Goal: Task Accomplishment & Management: Use online tool/utility

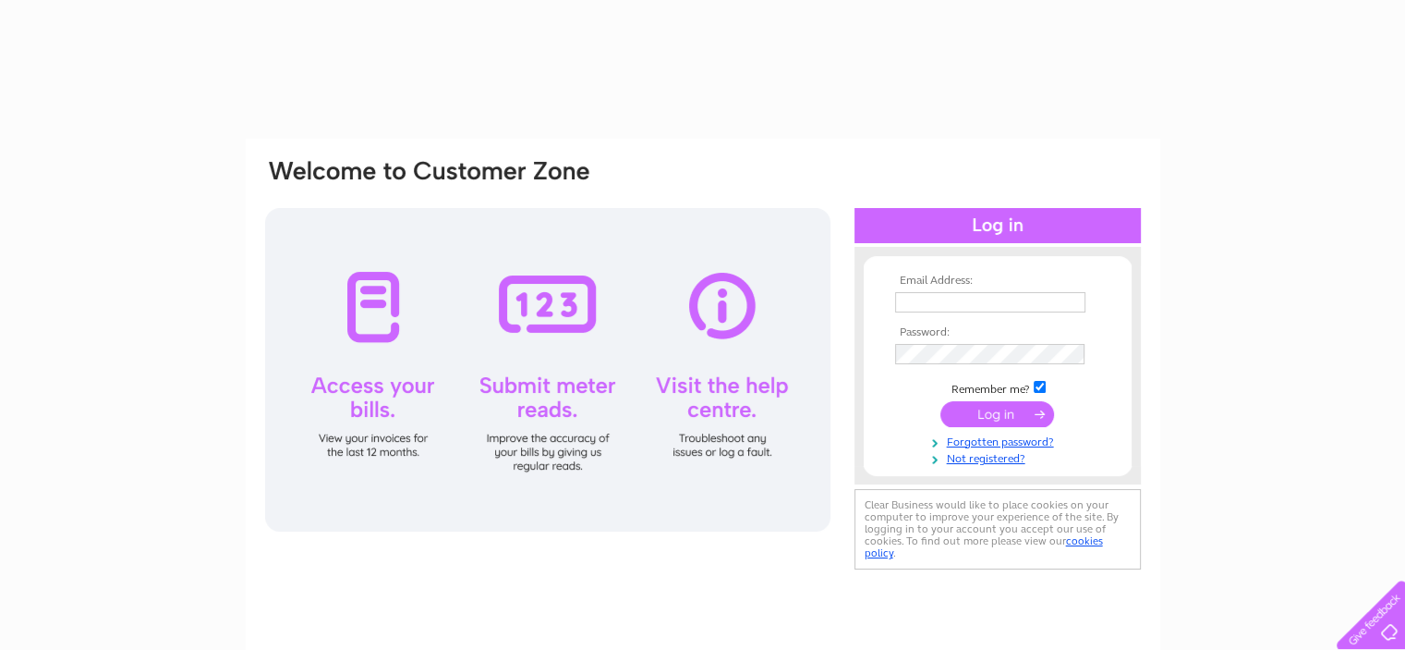
drag, startPoint x: 0, startPoint y: 0, endPoint x: 1020, endPoint y: 304, distance: 1064.3
click at [1020, 304] on input "text" at bounding box center [990, 302] width 190 height 20
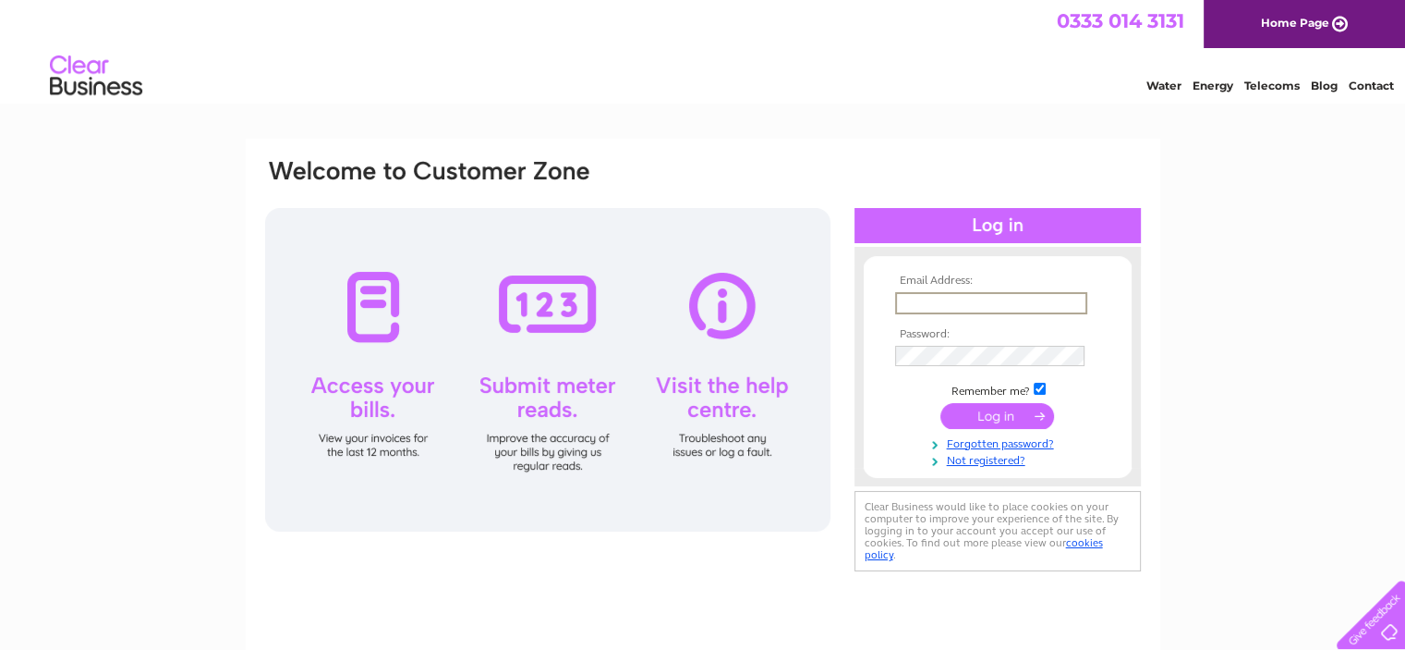
type input "hays@haysships.com"
click at [994, 409] on input "submit" at bounding box center [998, 414] width 114 height 26
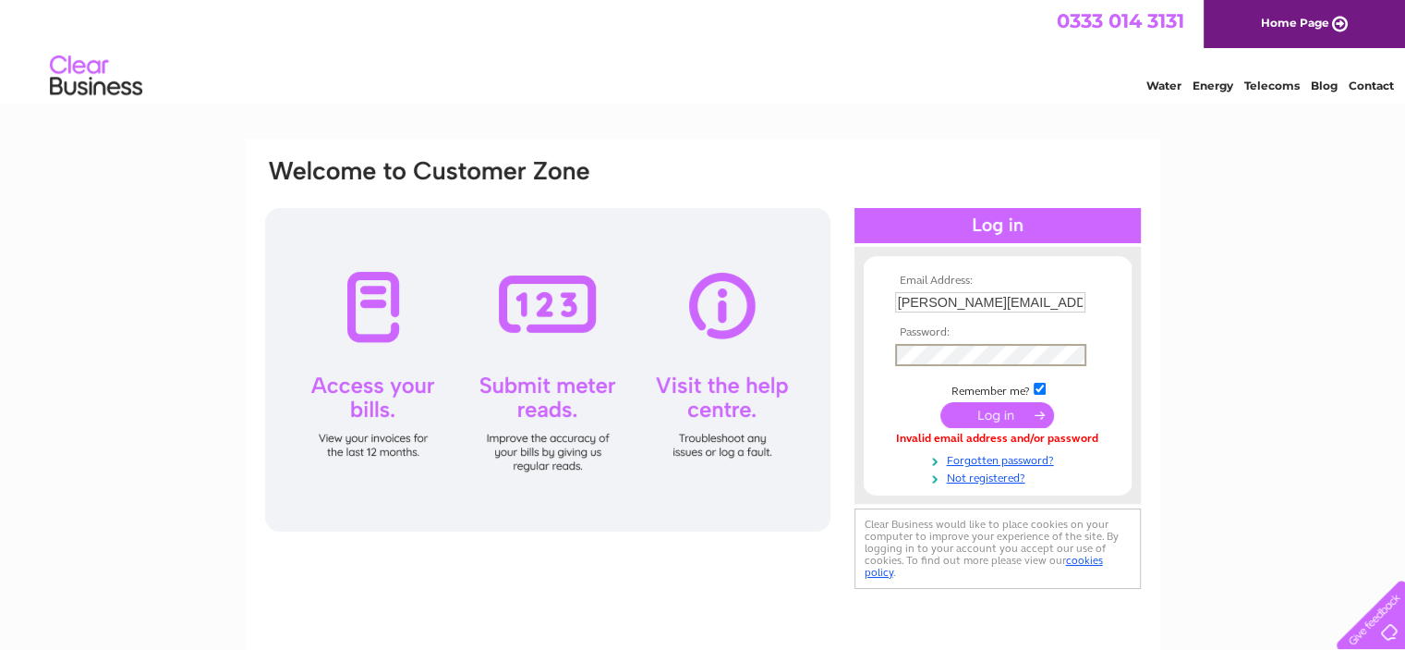
click at [977, 413] on input "submit" at bounding box center [998, 415] width 114 height 26
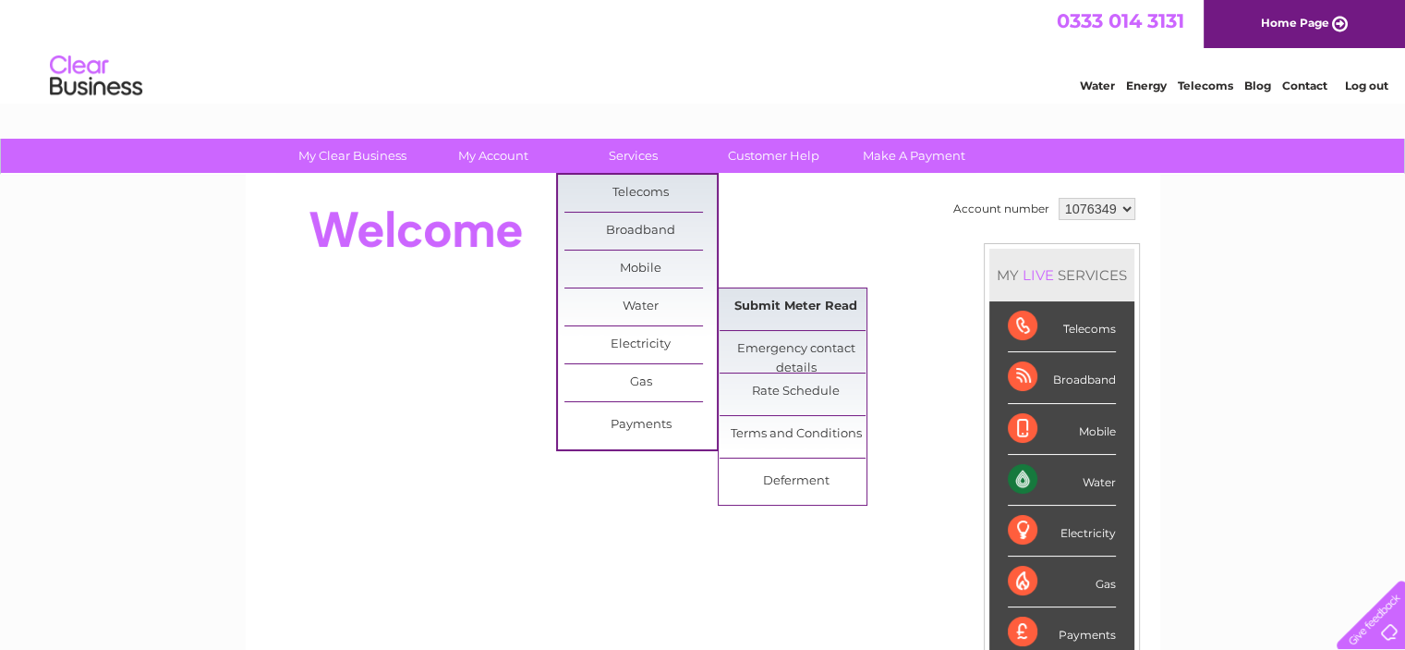
click at [788, 306] on link "Submit Meter Read" at bounding box center [796, 306] width 152 height 37
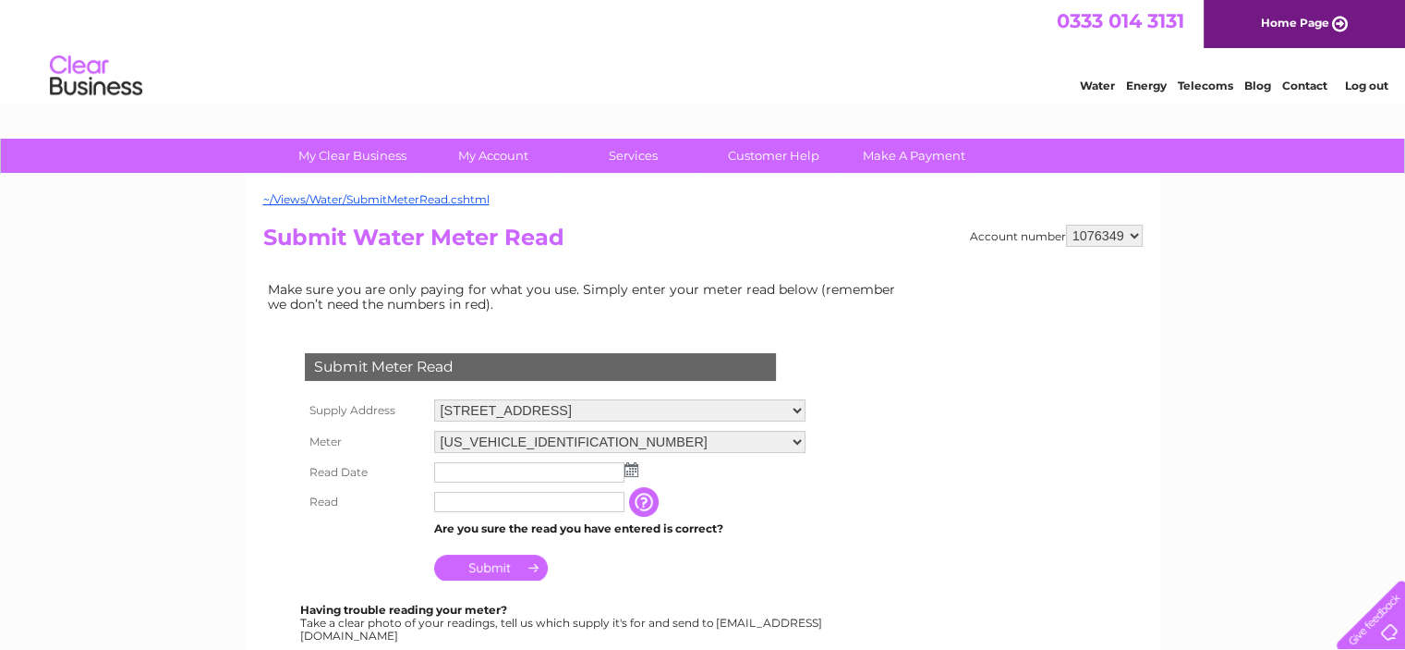
click at [632, 468] on img at bounding box center [632, 469] width 14 height 15
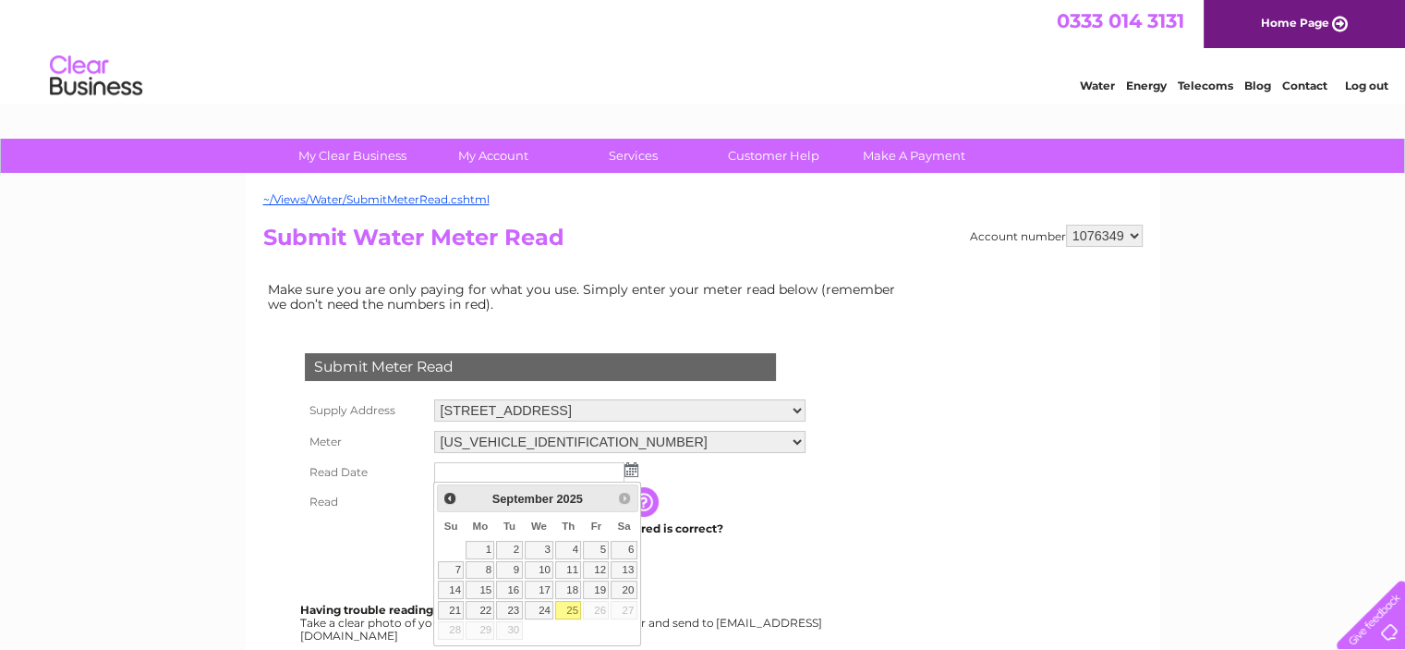
click at [565, 601] on link "25" at bounding box center [568, 610] width 26 height 18
type input "[DATE]"
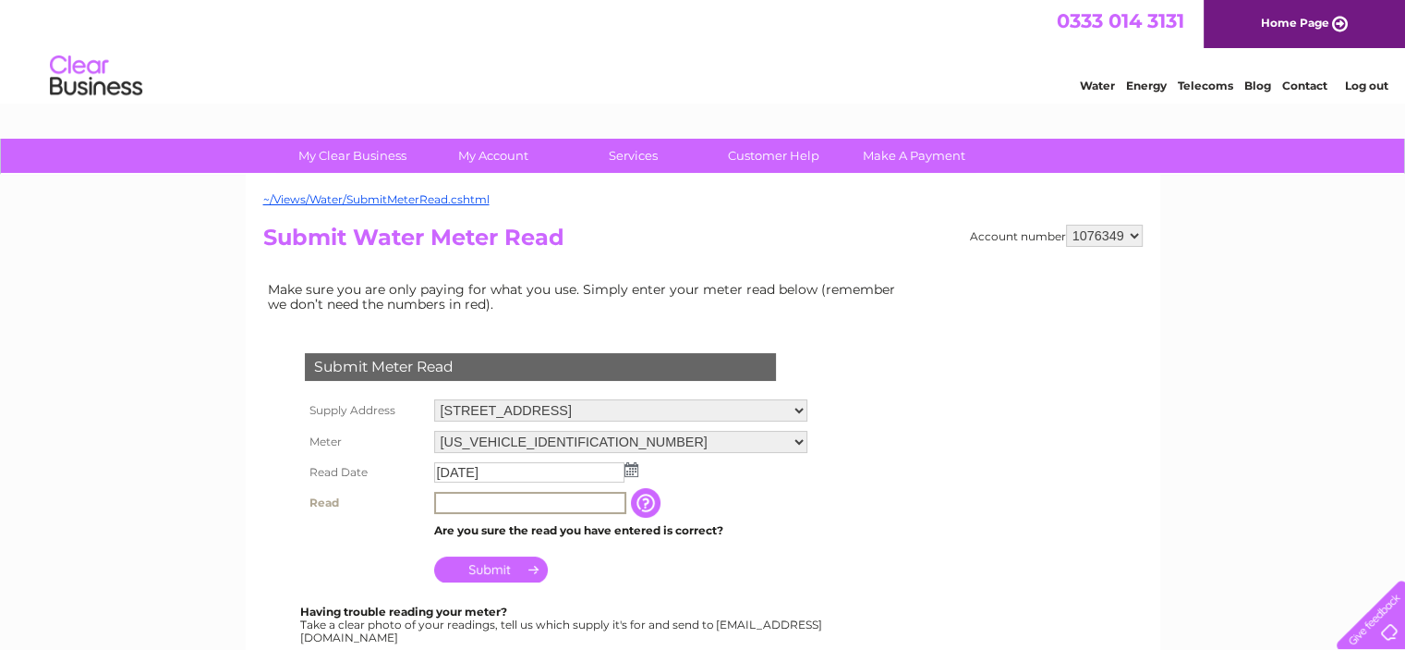
click at [484, 501] on input "text" at bounding box center [530, 503] width 192 height 22
type input "100"
click at [484, 572] on input "Submit" at bounding box center [491, 567] width 114 height 26
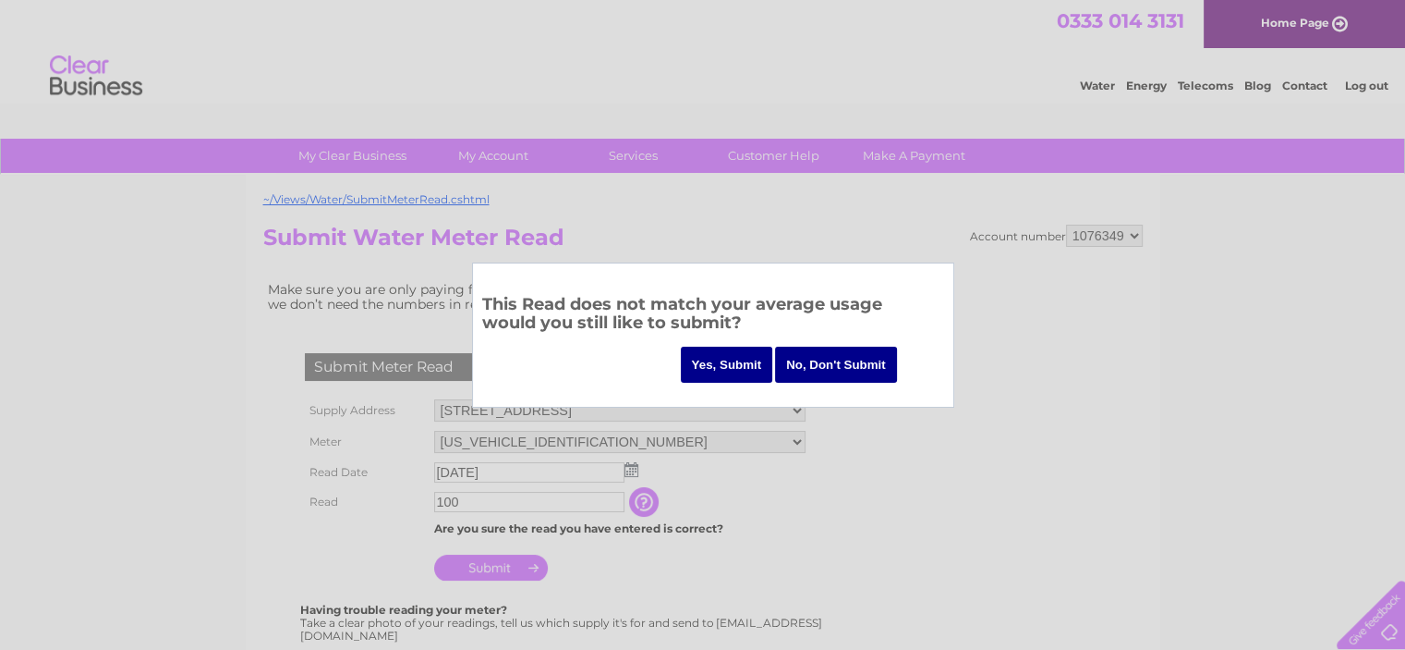
click at [723, 361] on input "Yes, Submit" at bounding box center [727, 364] width 92 height 36
